Goal: Task Accomplishment & Management: Manage account settings

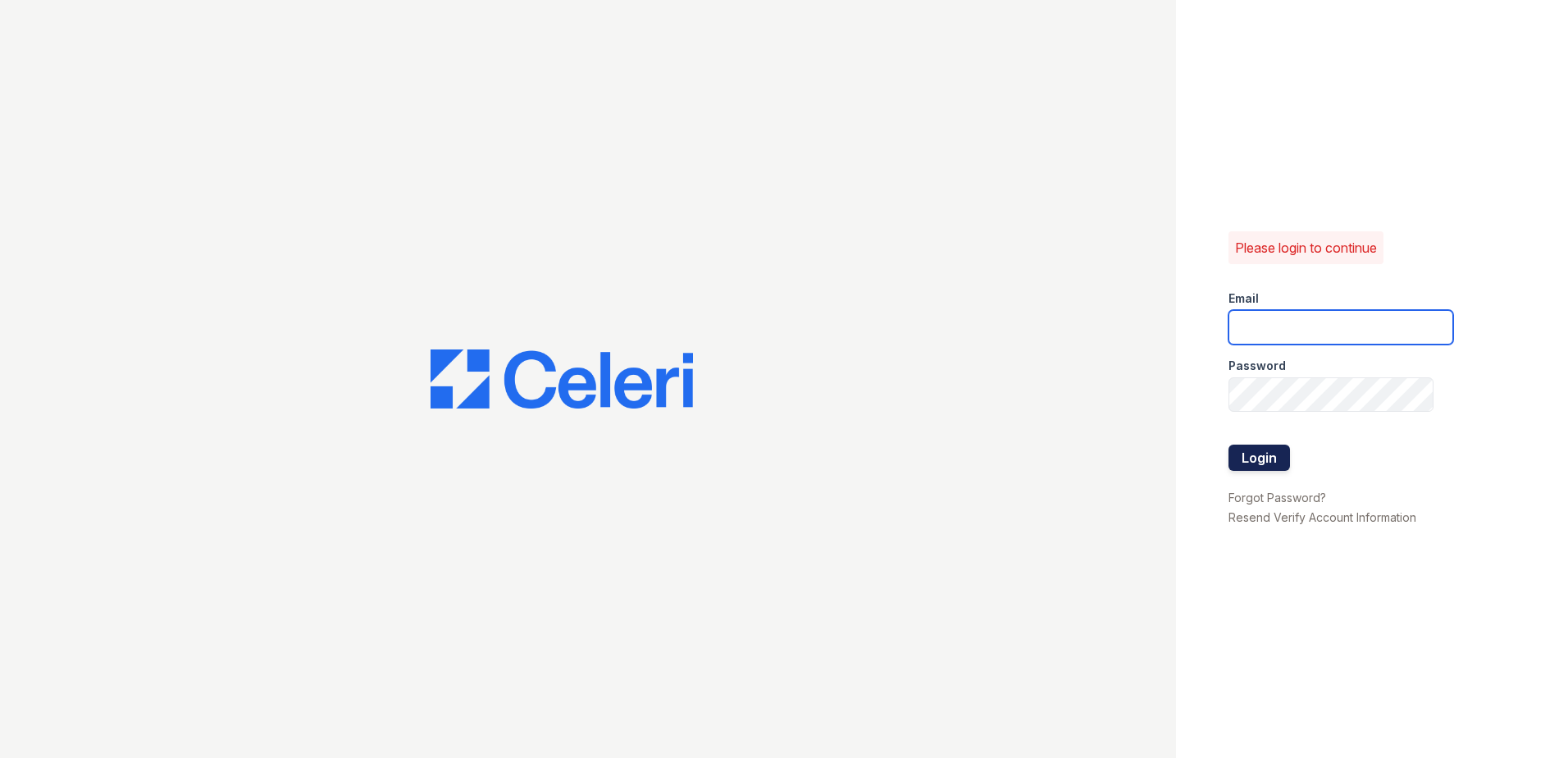
type input "vdardon@trinity-pm.com"
click at [1267, 454] on button "Login" at bounding box center [1260, 458] width 61 height 27
